Goal: Task Accomplishment & Management: Use online tool/utility

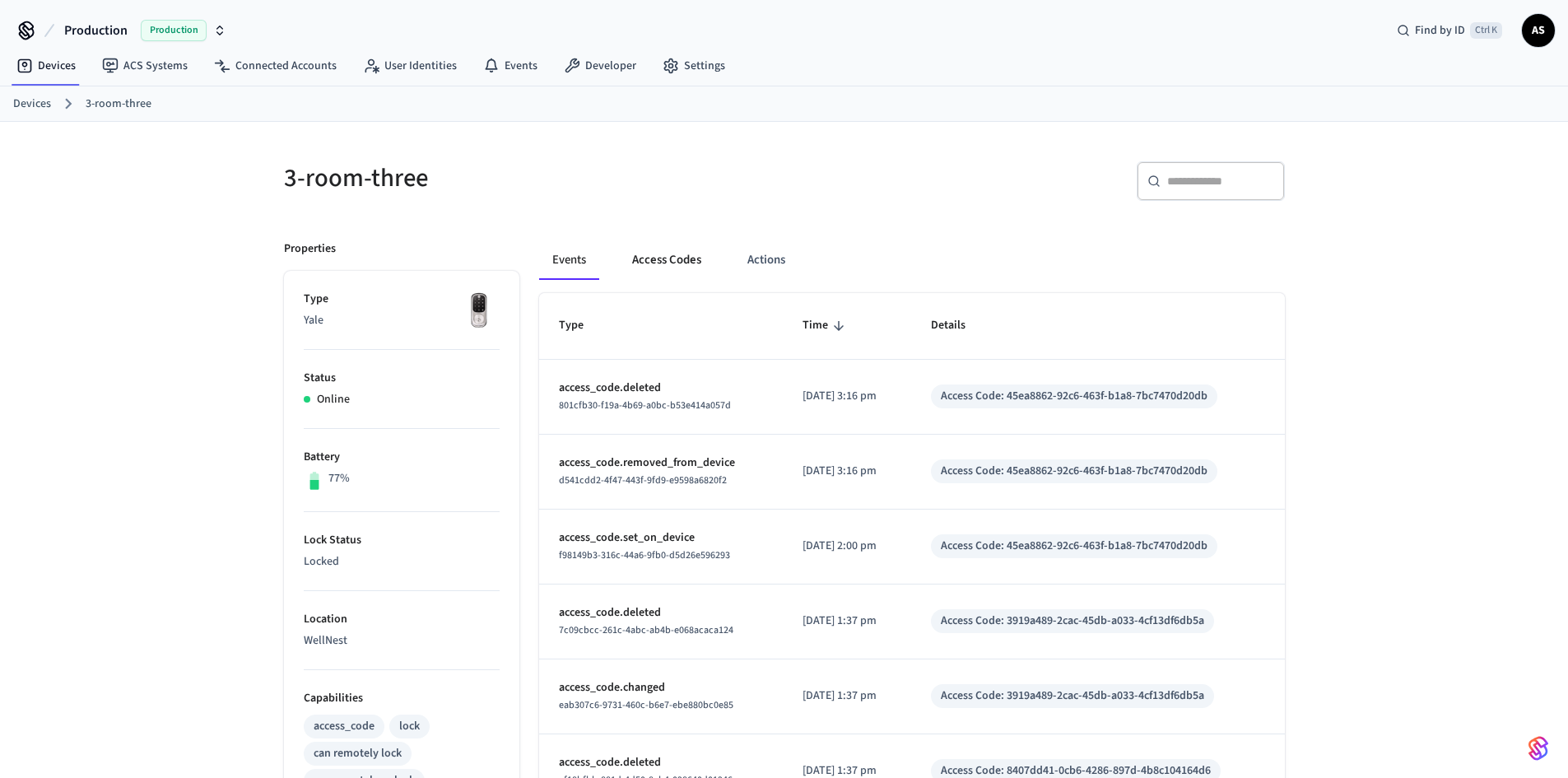
click at [703, 259] on button "Access Codes" at bounding box center [667, 260] width 95 height 39
